Goal: Task Accomplishment & Management: Manage account settings

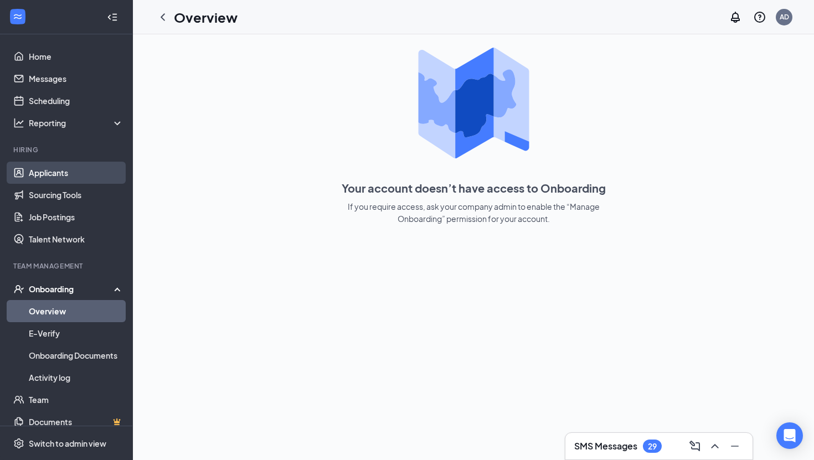
click at [29, 173] on link "Applicants" at bounding box center [76, 173] width 95 height 22
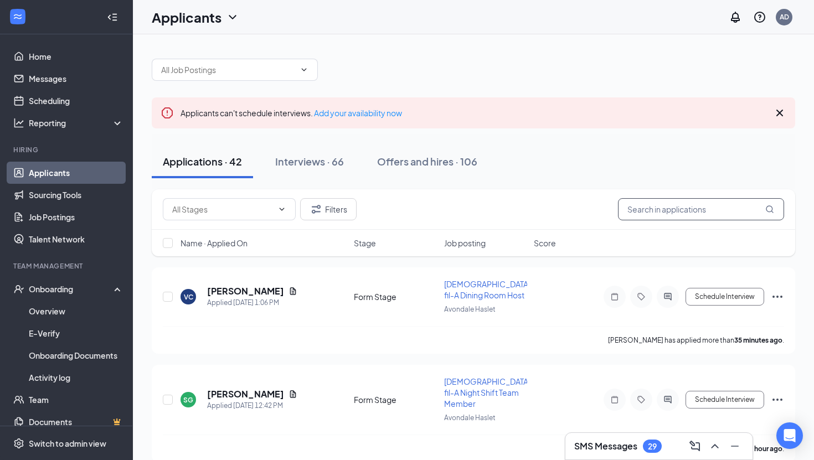
click at [695, 200] on input "text" at bounding box center [701, 209] width 166 height 22
click at [697, 211] on input "text" at bounding box center [701, 209] width 166 height 22
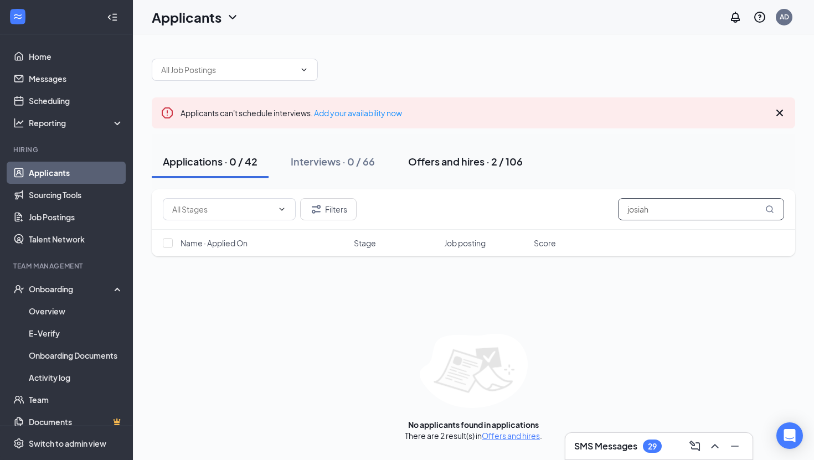
type input "josiah"
click at [481, 170] on button "Offers and hires · 2 / 106" at bounding box center [465, 161] width 137 height 33
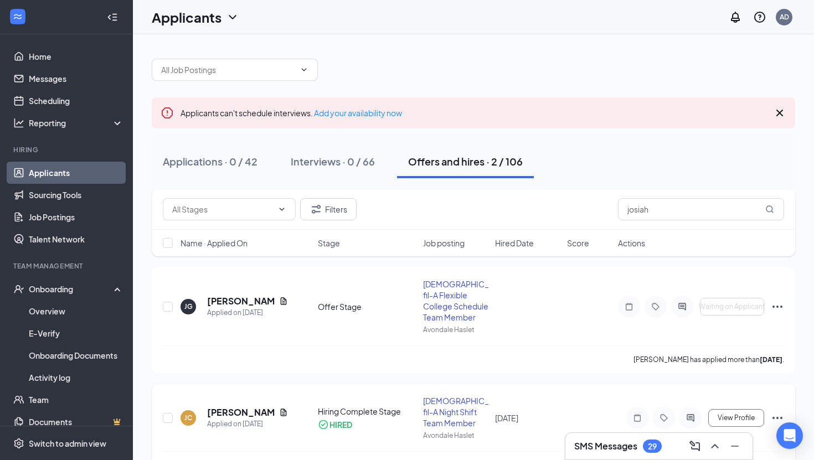
scroll to position [32, 0]
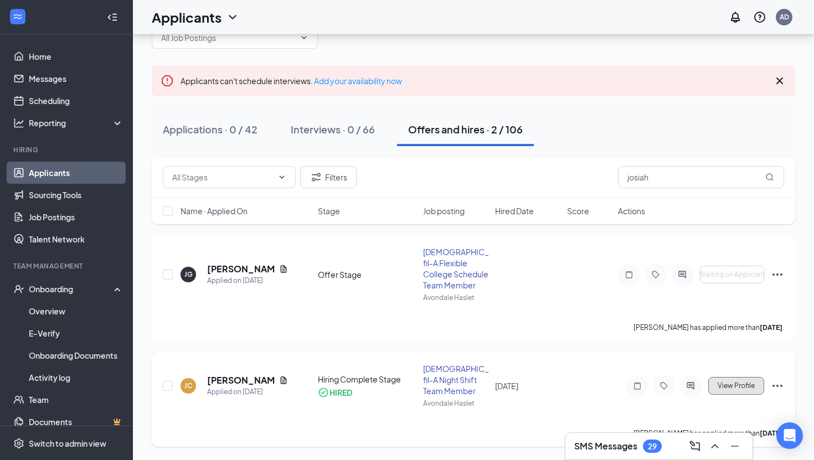
click at [747, 382] on span "View Profile" at bounding box center [735, 386] width 37 height 8
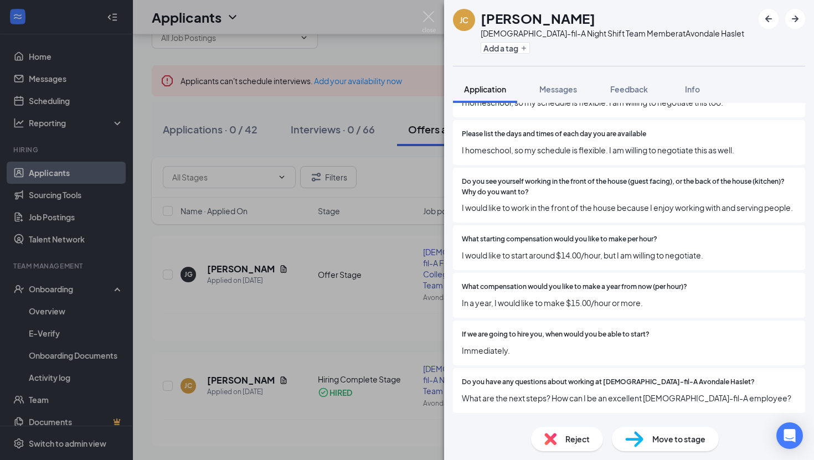
scroll to position [2633, 0]
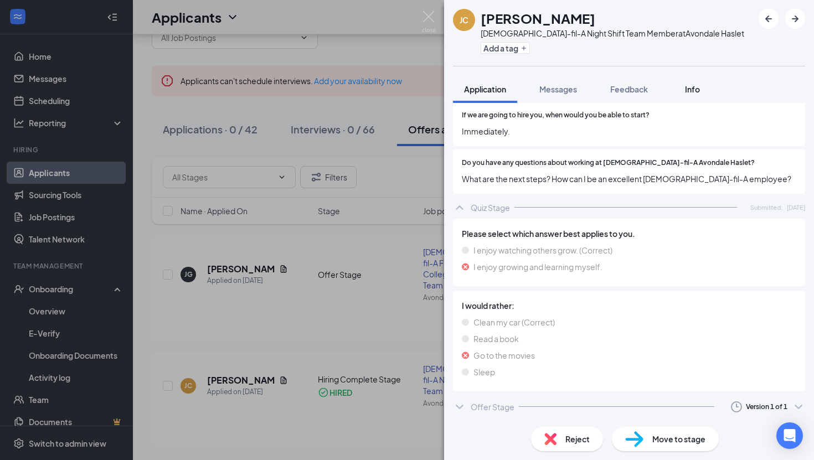
click at [682, 94] on div "Info" at bounding box center [692, 89] width 22 height 11
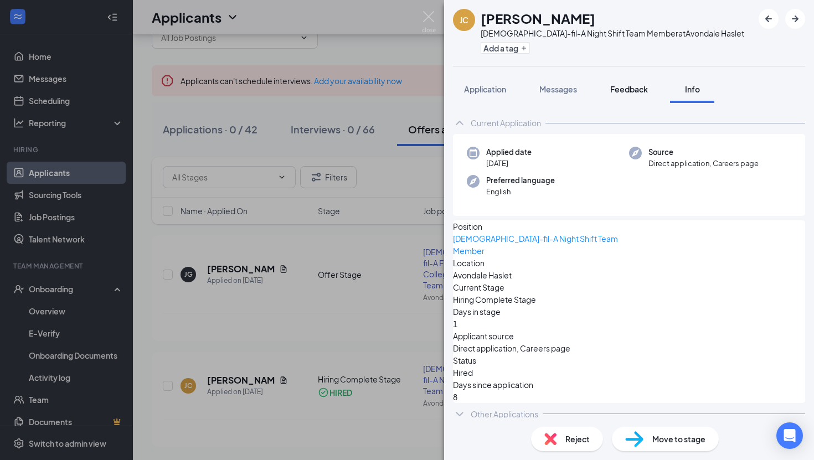
click at [629, 95] on button "Feedback" at bounding box center [629, 89] width 60 height 28
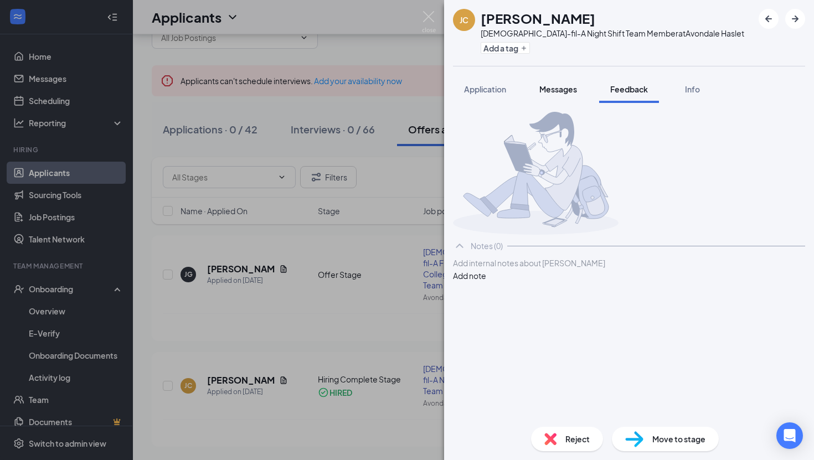
click at [551, 82] on button "Messages" at bounding box center [558, 89] width 60 height 28
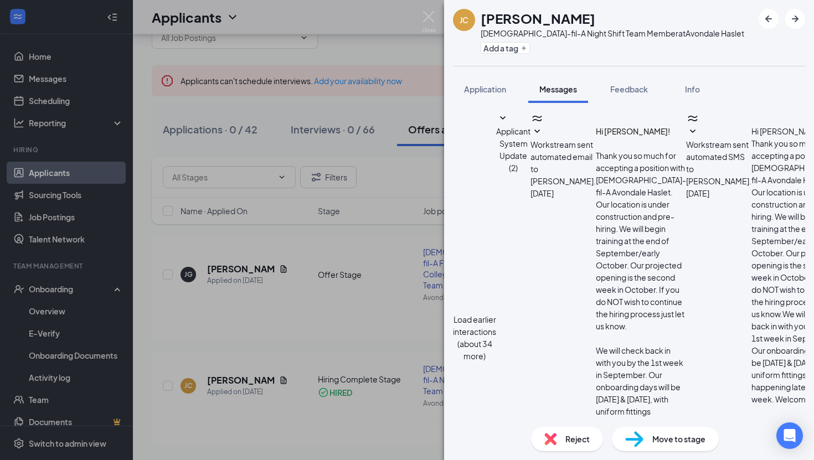
scroll to position [392, 0]
click at [488, 86] on span "Application" at bounding box center [485, 89] width 42 height 10
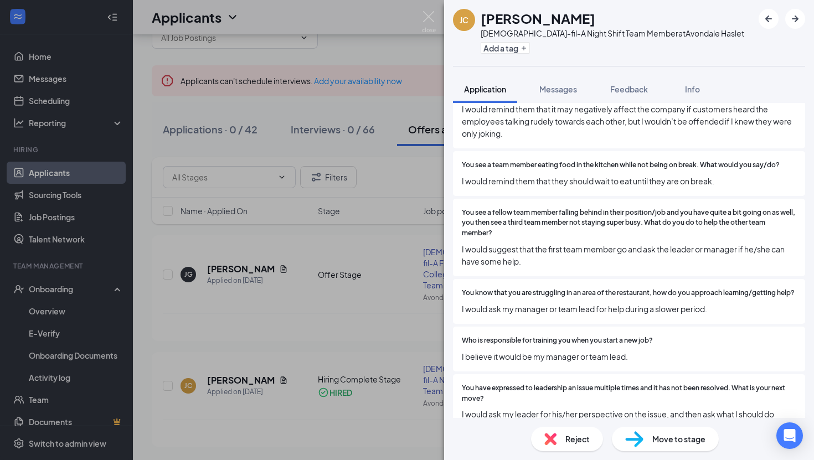
scroll to position [688, 0]
